Goal: Task Accomplishment & Management: Manage account settings

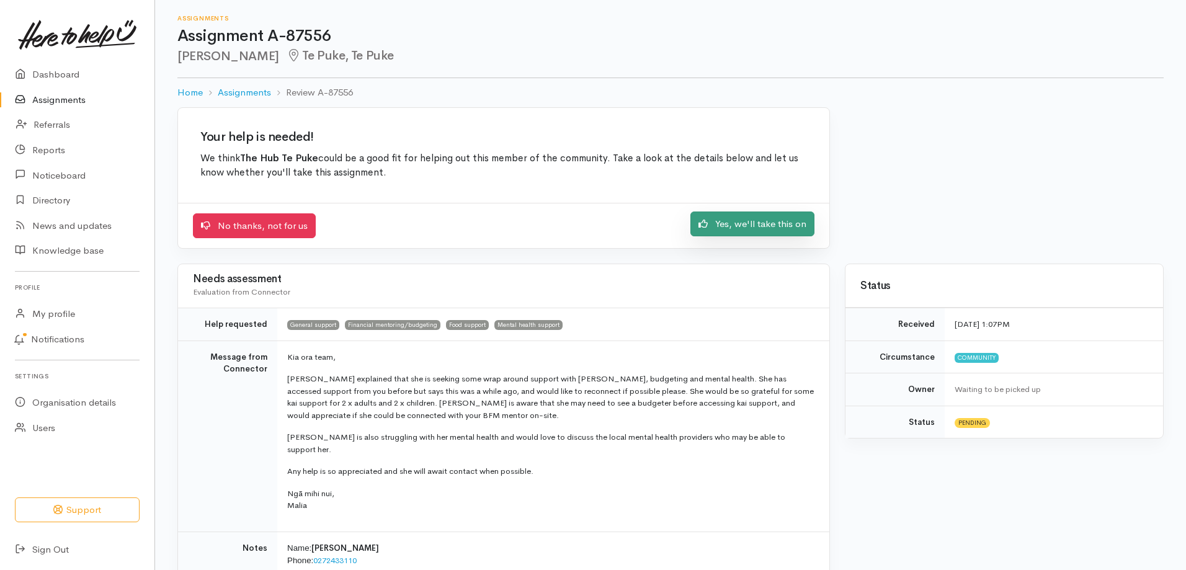
click at [767, 221] on link "Yes, we'll take this on" at bounding box center [752, 223] width 124 height 25
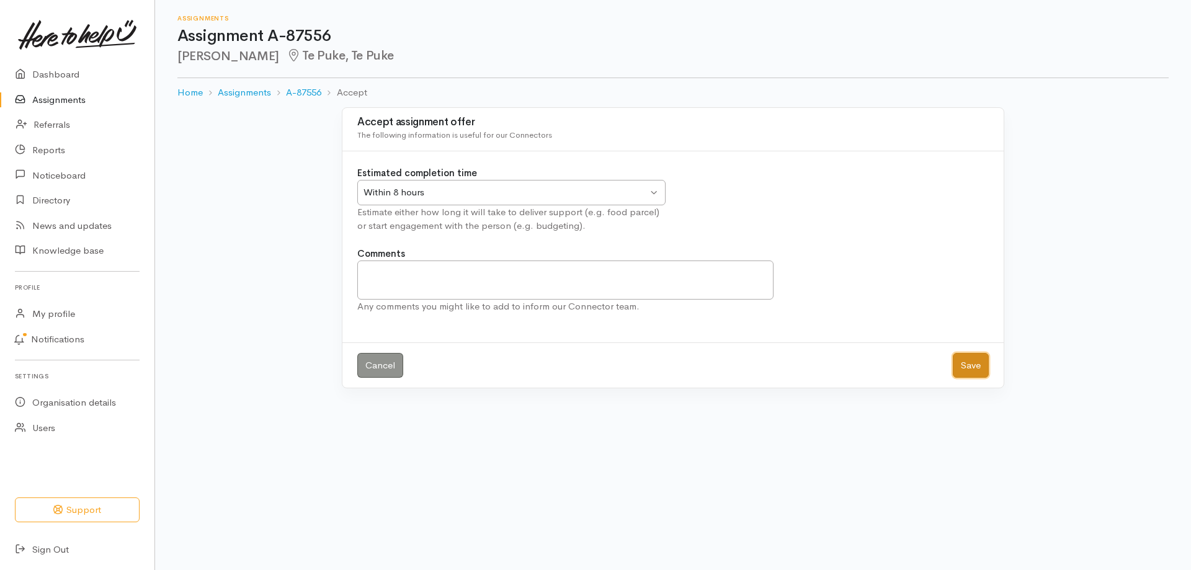
click at [974, 364] on button "Save" at bounding box center [970, 365] width 36 height 25
